Goal: Task Accomplishment & Management: Manage account settings

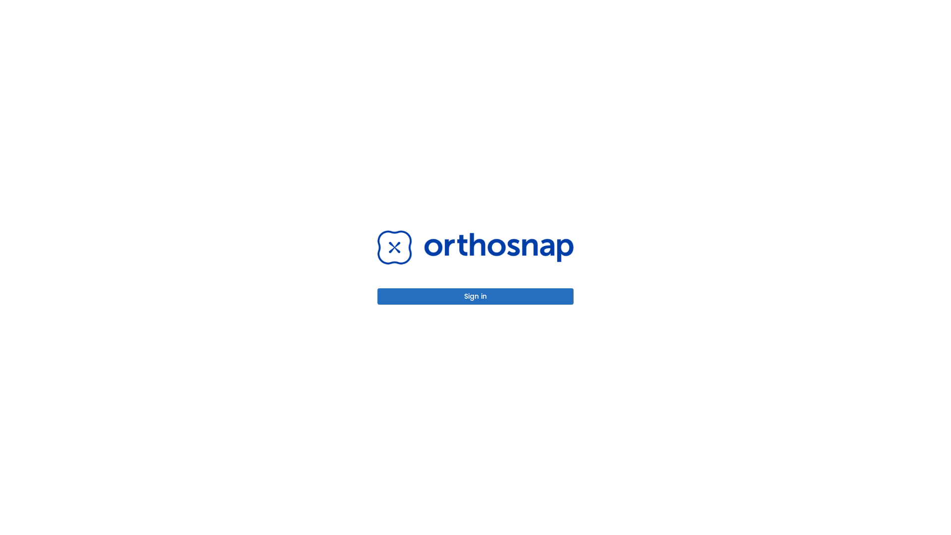
click at [476, 296] on button "Sign in" at bounding box center [475, 296] width 196 height 16
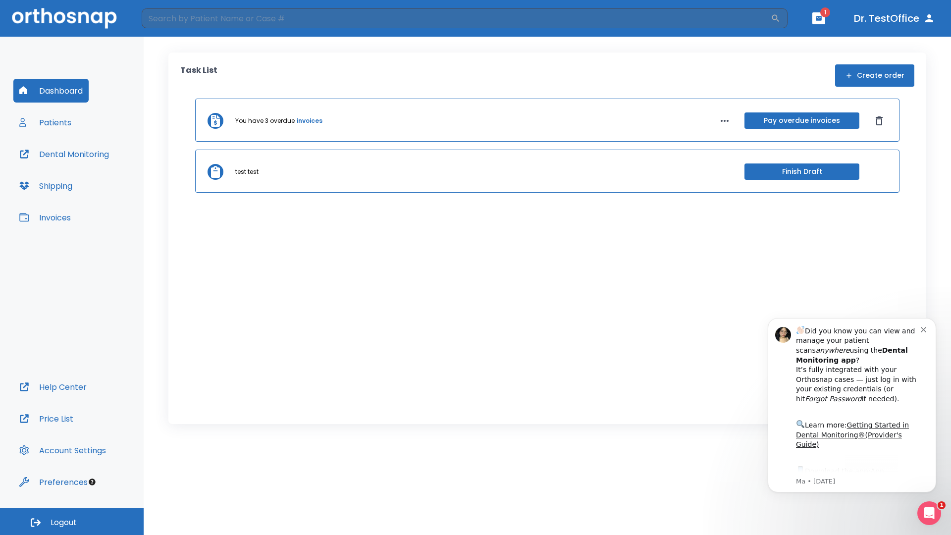
click at [72, 522] on span "Logout" at bounding box center [64, 522] width 26 height 11
